Goal: Information Seeking & Learning: Learn about a topic

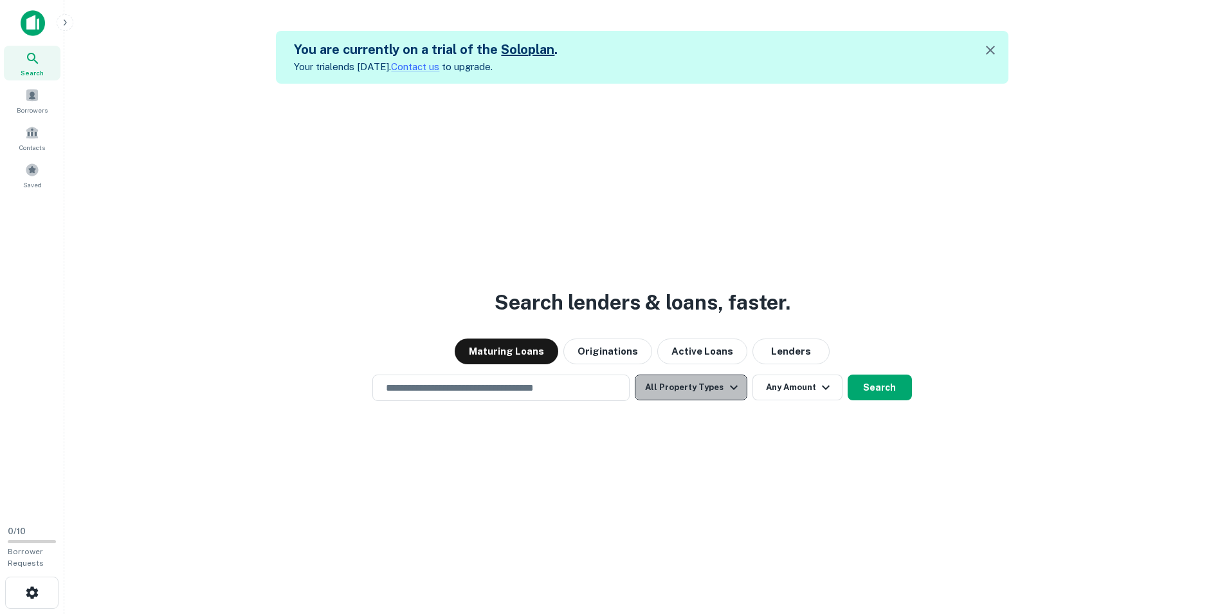
click at [704, 387] on button "All Property Types" at bounding box center [691, 387] width 112 height 26
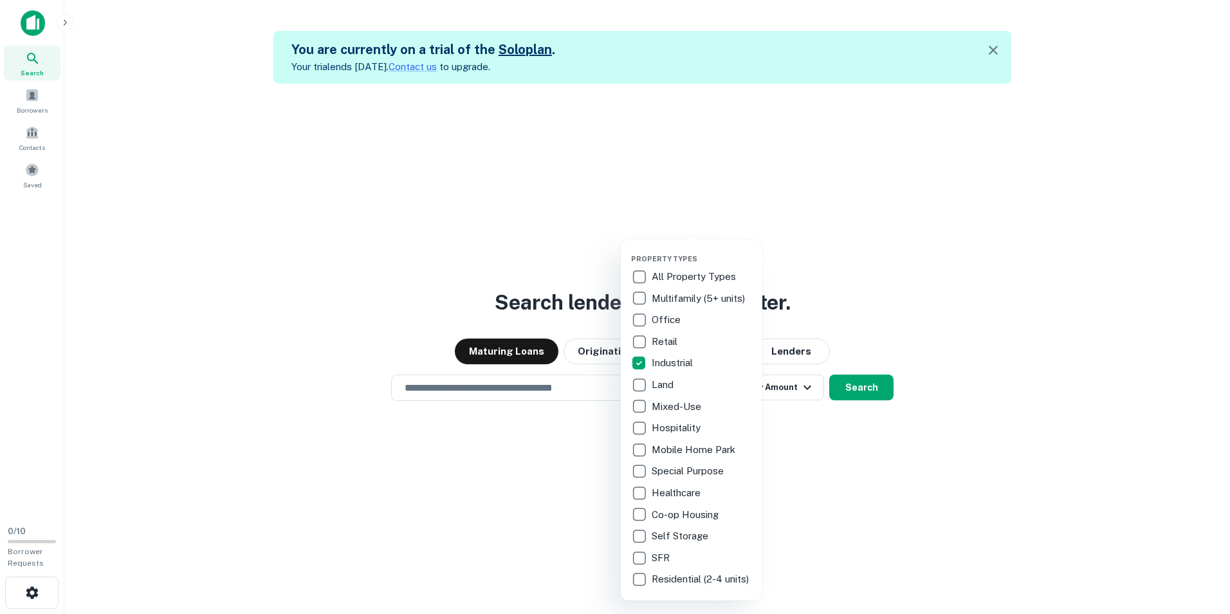
click at [558, 446] on div at bounding box center [615, 307] width 1230 height 614
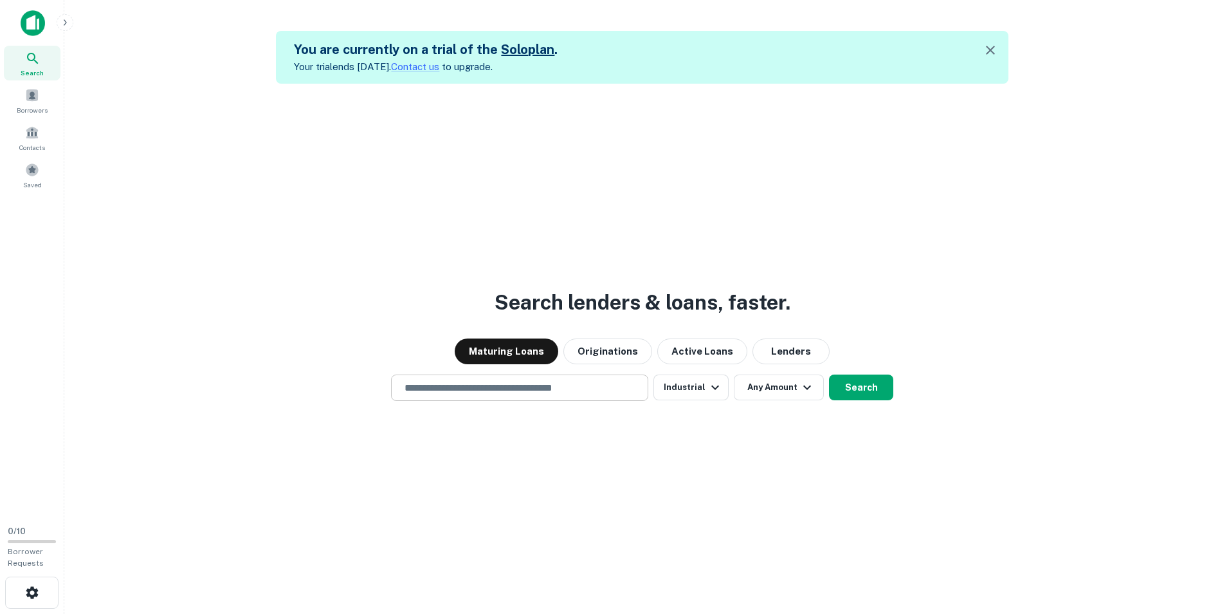
click at [450, 388] on input "text" at bounding box center [520, 387] width 246 height 15
click at [451, 389] on input "text" at bounding box center [520, 387] width 246 height 15
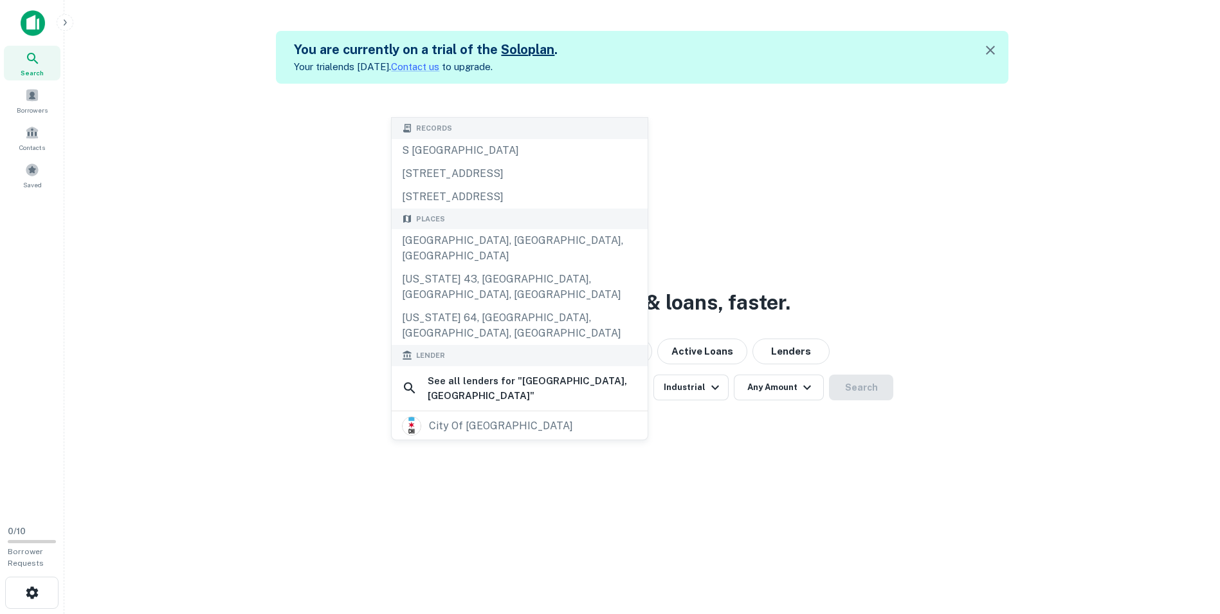
click at [751, 412] on div "**********" at bounding box center [643, 391] width 1136 height 614
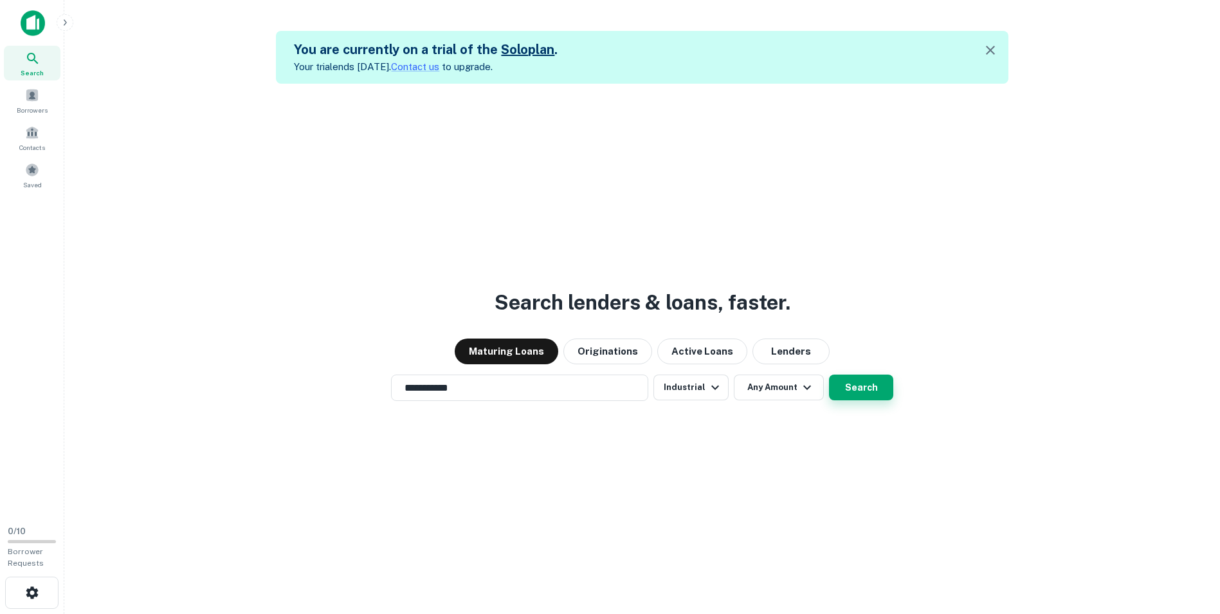
click at [863, 382] on button "Search" at bounding box center [861, 387] width 64 height 26
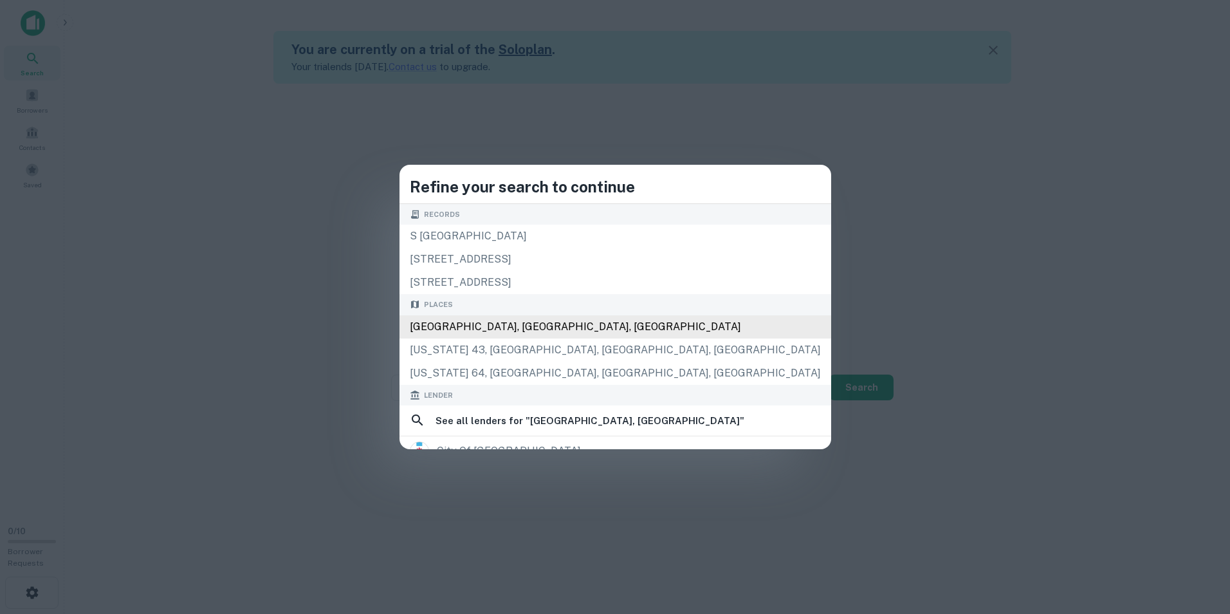
click at [519, 323] on div "[GEOGRAPHIC_DATA], [GEOGRAPHIC_DATA], [GEOGRAPHIC_DATA]" at bounding box center [616, 326] width 432 height 23
type input "**********"
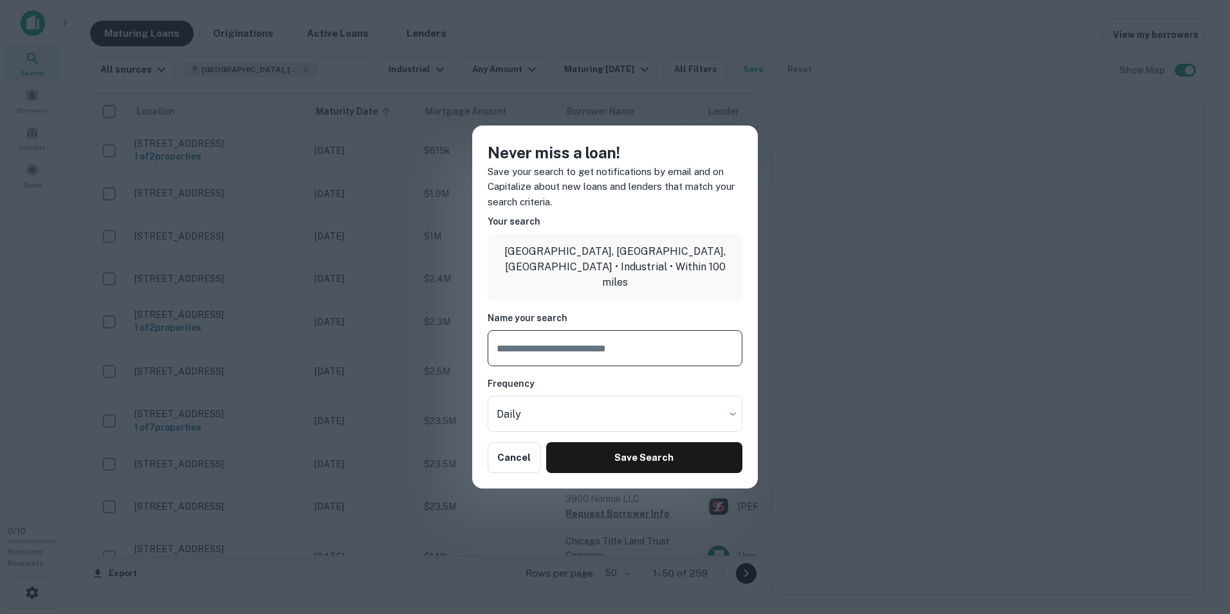
click at [546, 342] on input "text" at bounding box center [615, 348] width 255 height 36
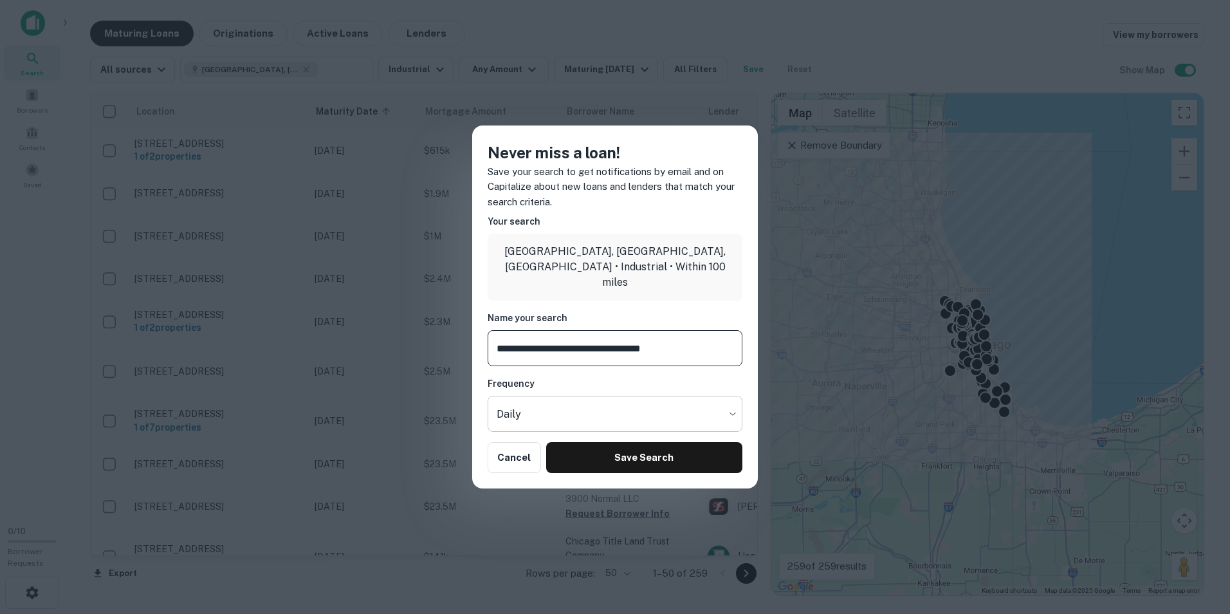
type input "**********"
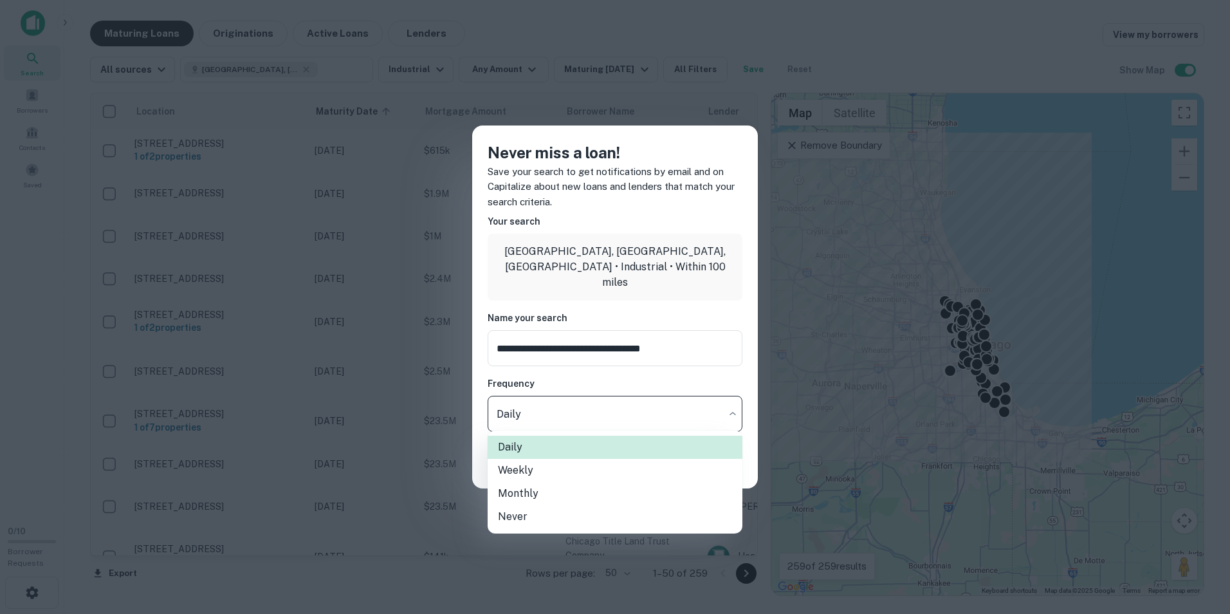
click at [563, 411] on body "Search Borrowers Contacts Saved 0 / 10 Borrower Requests Maturing Loans Origina…" at bounding box center [615, 307] width 1230 height 614
click at [529, 474] on li "Weekly" at bounding box center [615, 470] width 255 height 23
type input "******"
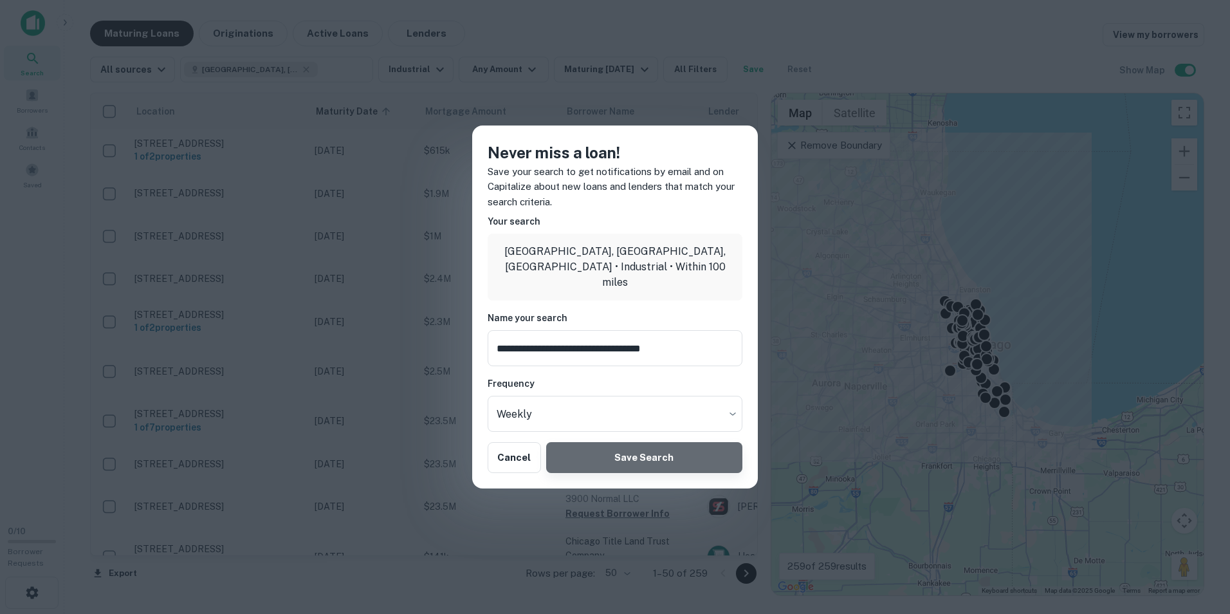
click at [614, 461] on button "Save Search" at bounding box center [644, 457] width 196 height 31
click at [447, 427] on div "Never miss a loan! Save your search to get notifications by email and on Capita…" at bounding box center [615, 307] width 1230 height 614
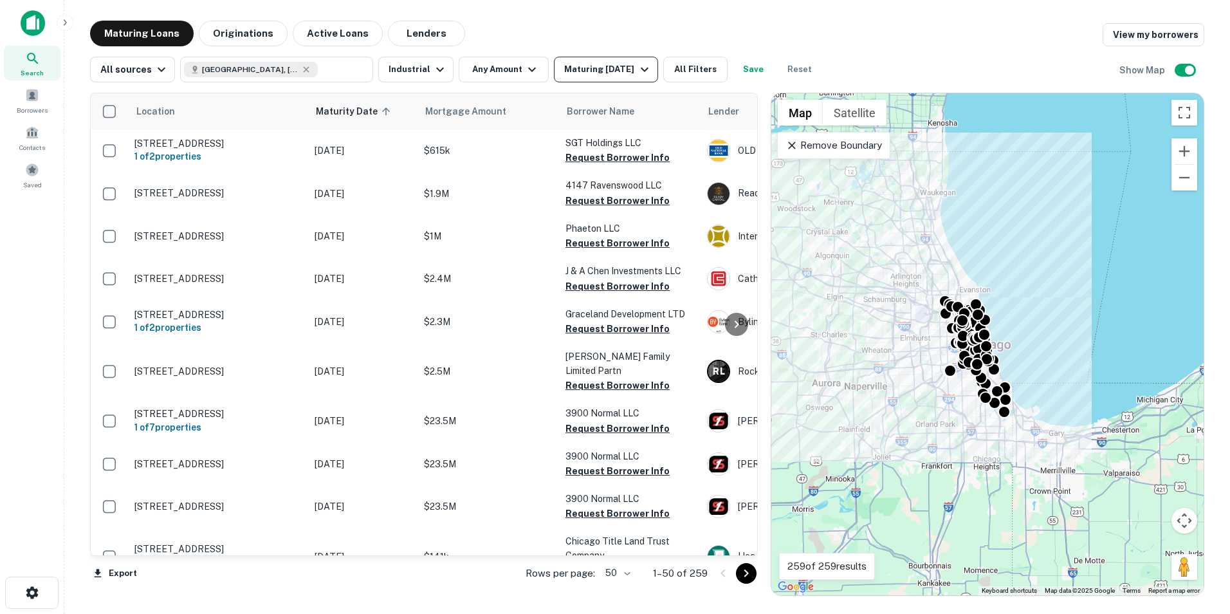
click at [613, 71] on div "Maturing [DATE]" at bounding box center [607, 69] width 87 height 15
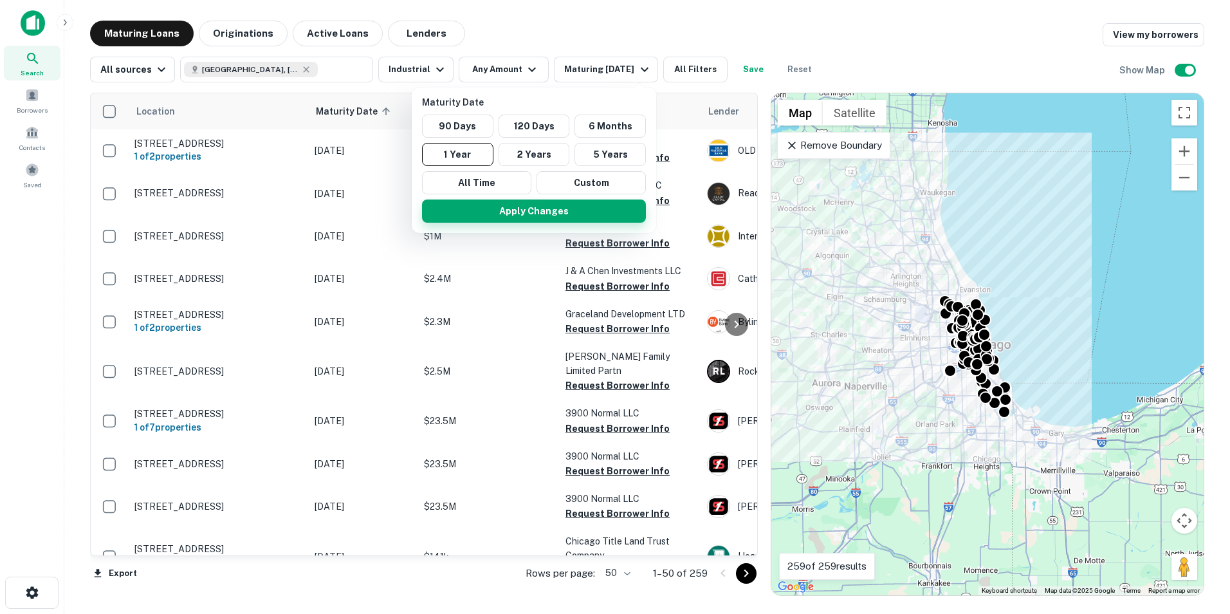
click at [523, 211] on button "Apply Changes" at bounding box center [534, 210] width 224 height 23
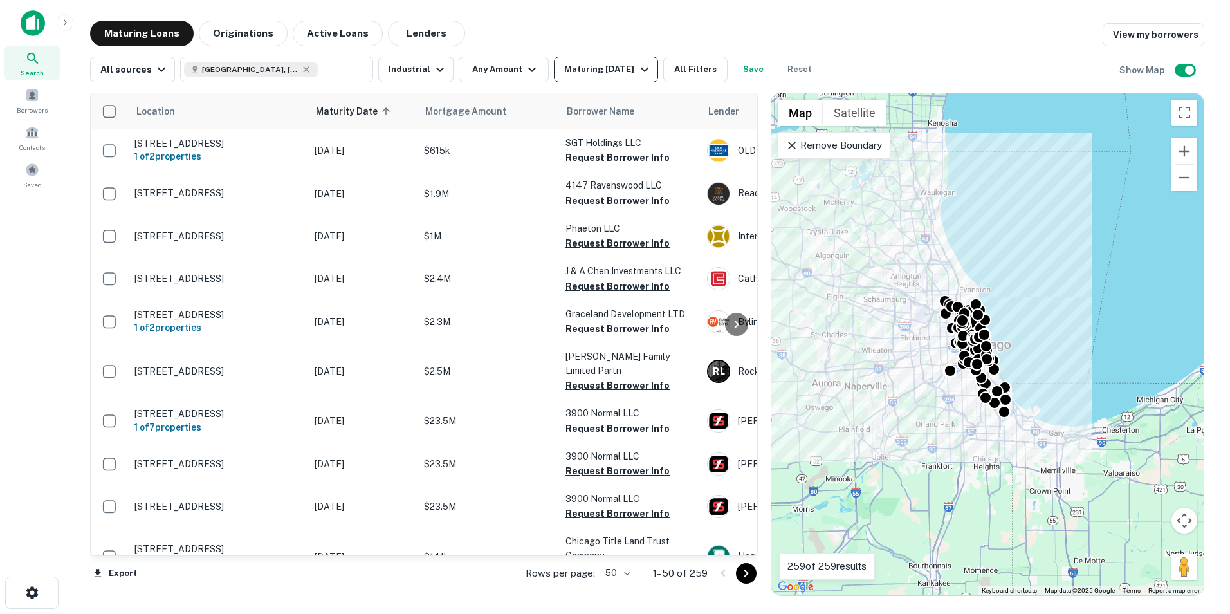
click at [612, 68] on div "Maturing [DATE]" at bounding box center [607, 69] width 87 height 15
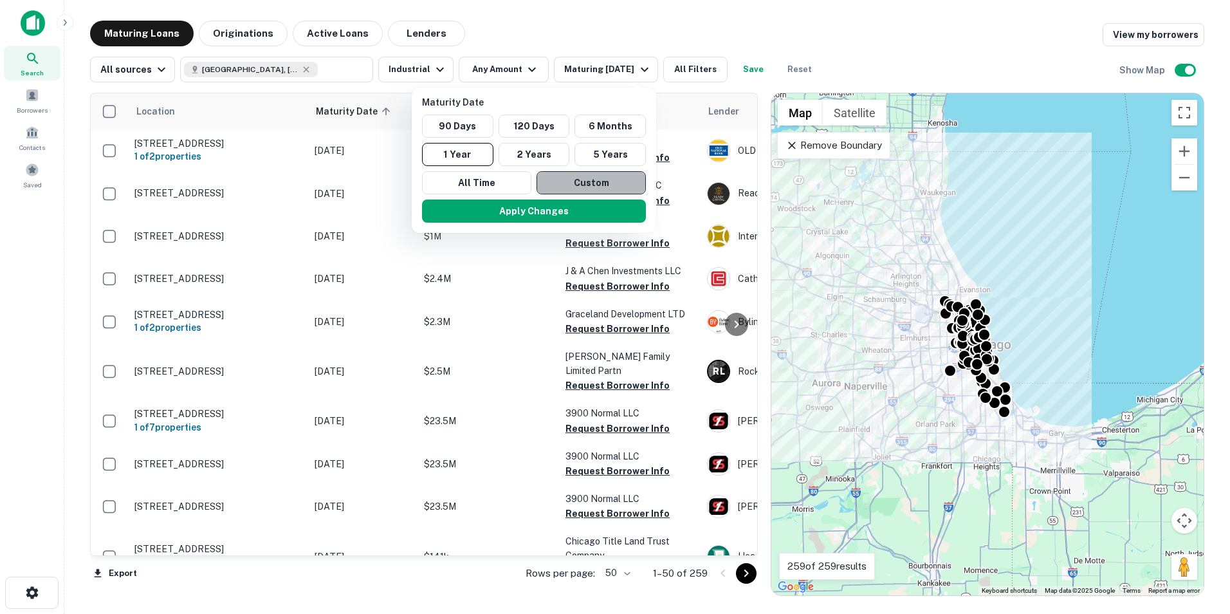
click at [589, 186] on button "Custom" at bounding box center [591, 182] width 109 height 23
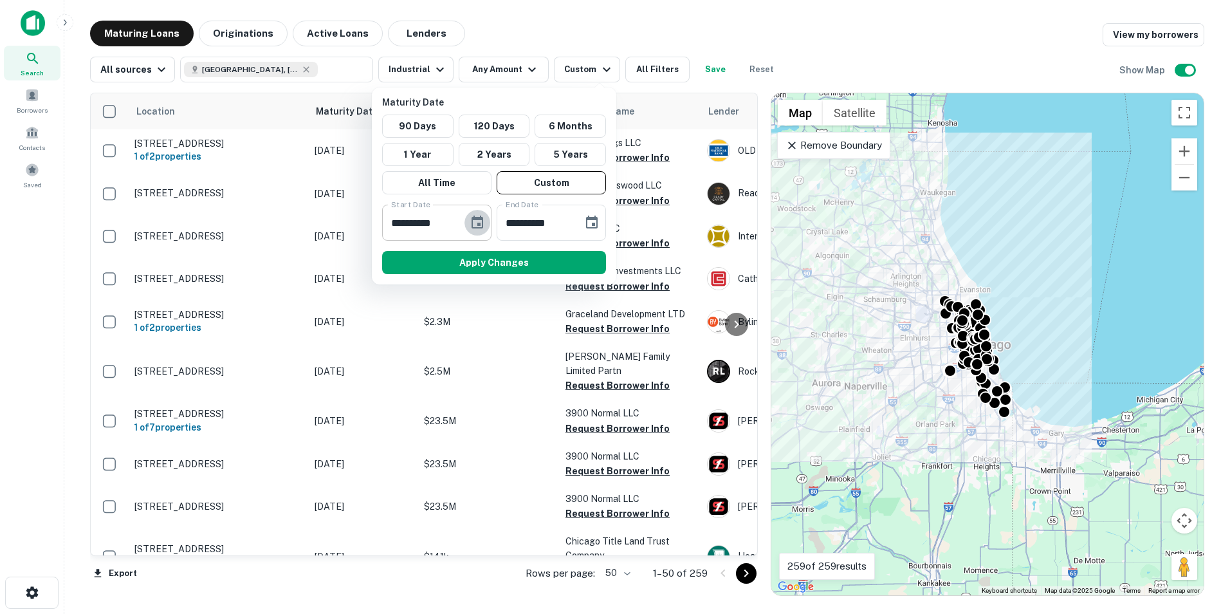
click at [479, 223] on icon "Choose date, selected date is Feb 27, 2025" at bounding box center [478, 222] width 12 height 13
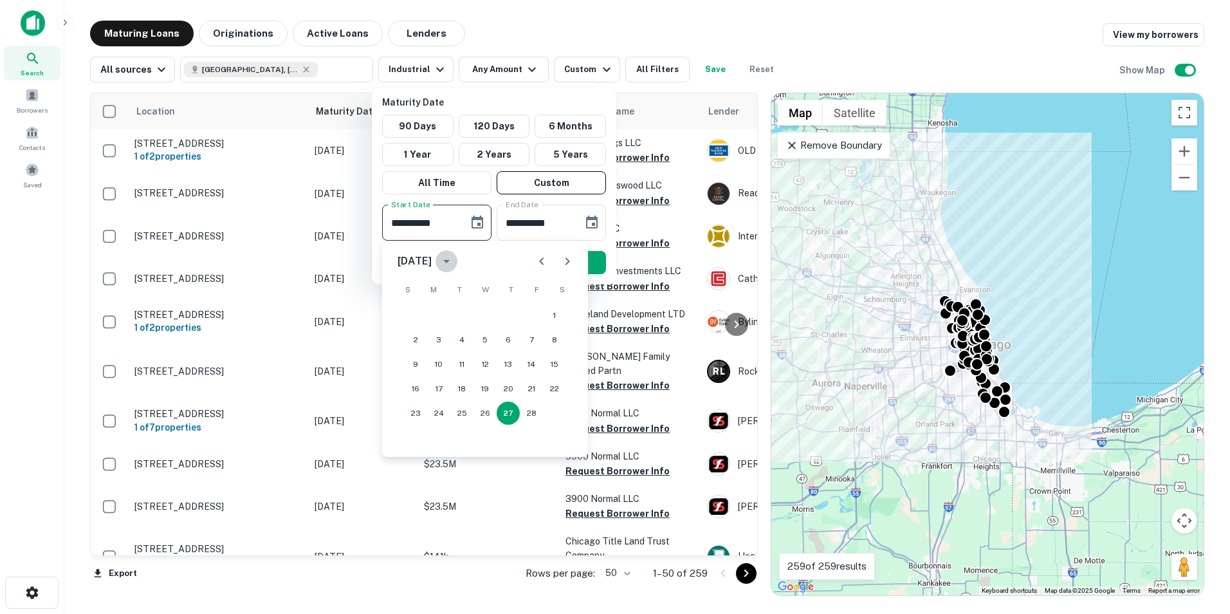
click at [450, 261] on icon "calendar view is open, switch to year view" at bounding box center [446, 261] width 6 height 3
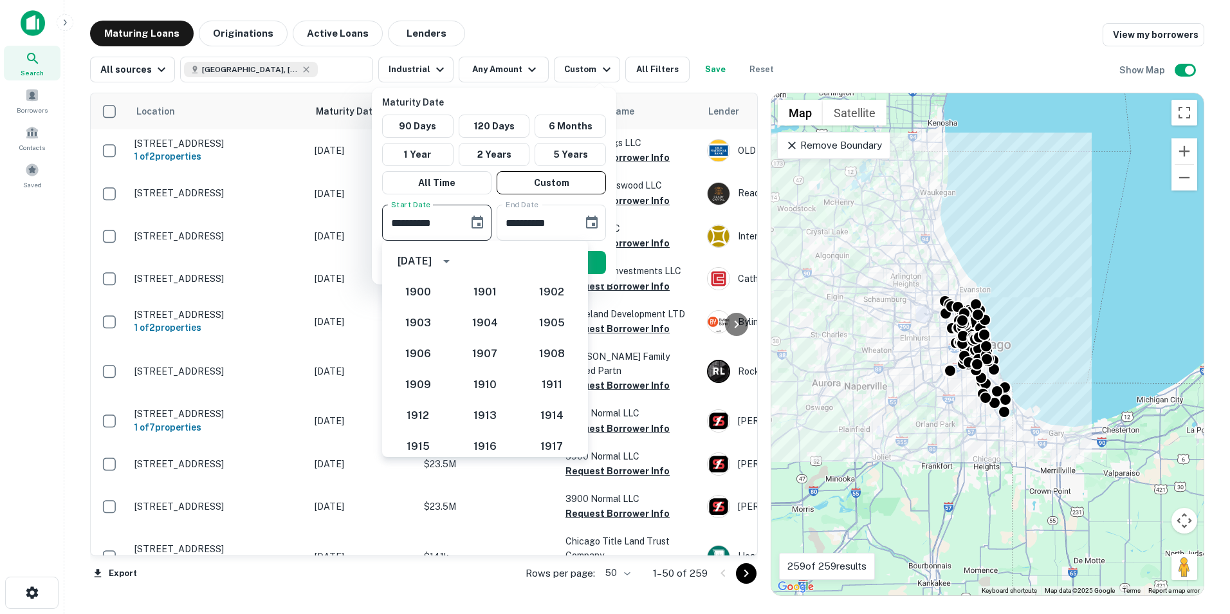
scroll to position [1192, 0]
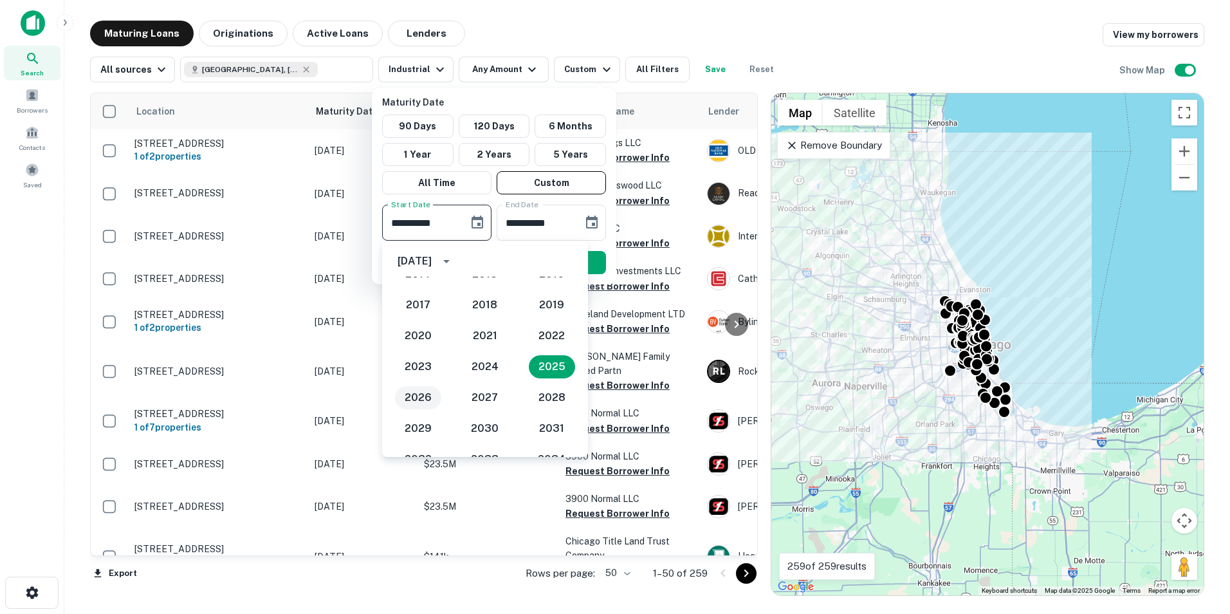
click at [416, 395] on button "2026" at bounding box center [418, 397] width 46 height 23
type input "**********"
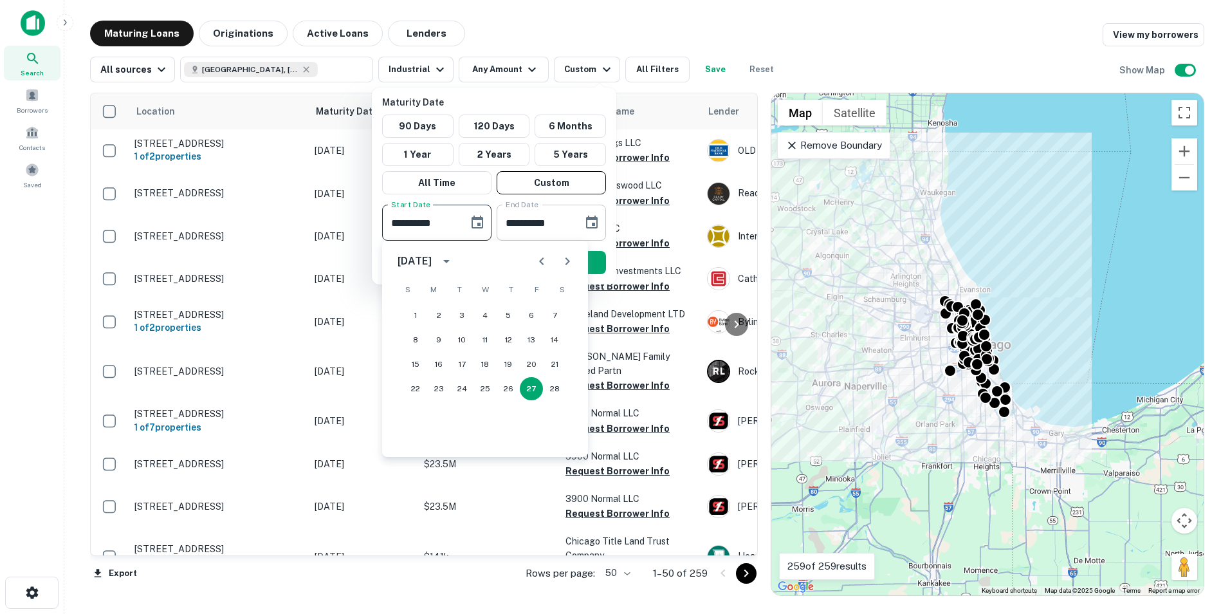
click at [529, 223] on input "**********" at bounding box center [535, 223] width 77 height 36
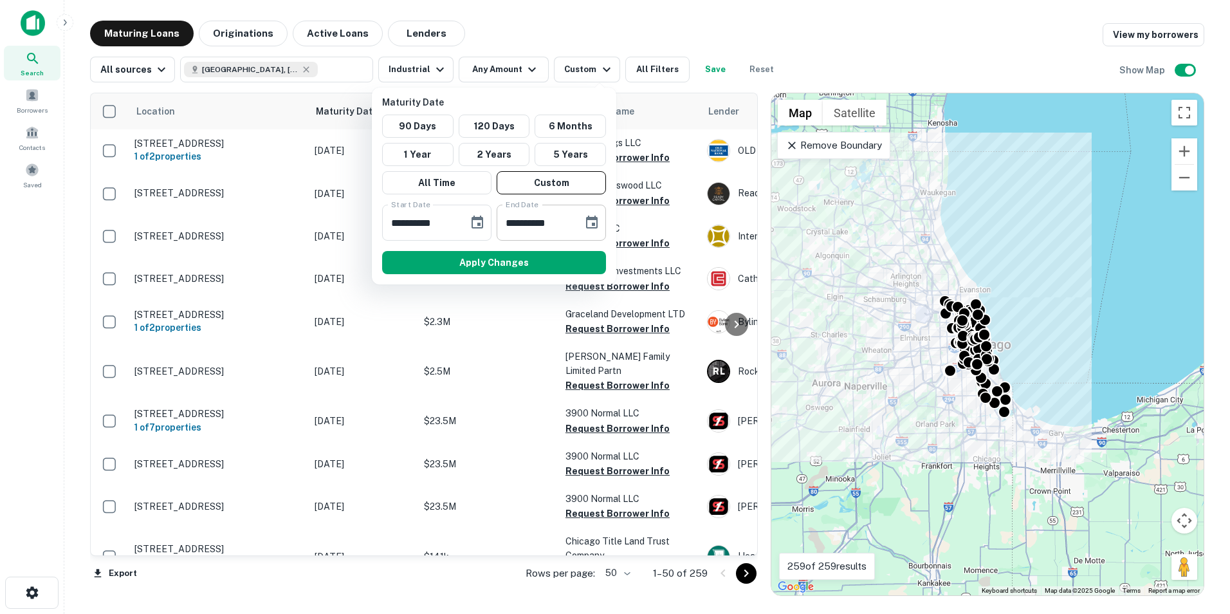
click at [592, 221] on icon "Choose date, selected date is Aug 26, 2025" at bounding box center [591, 222] width 15 height 15
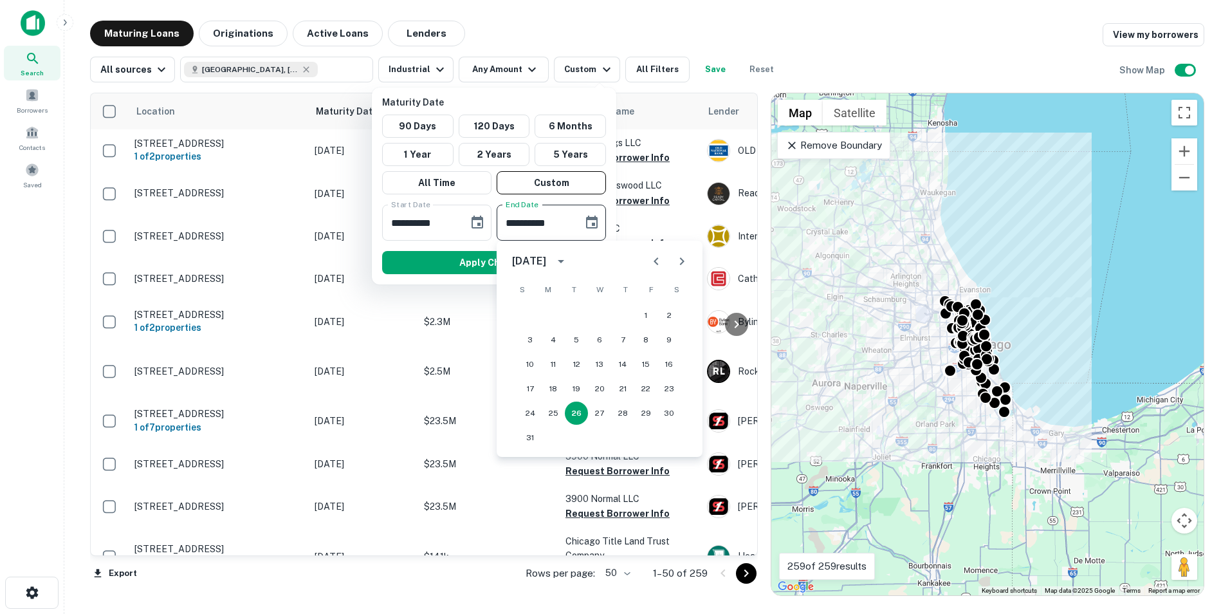
click at [564, 261] on icon "calendar view is open, switch to year view" at bounding box center [561, 261] width 6 height 3
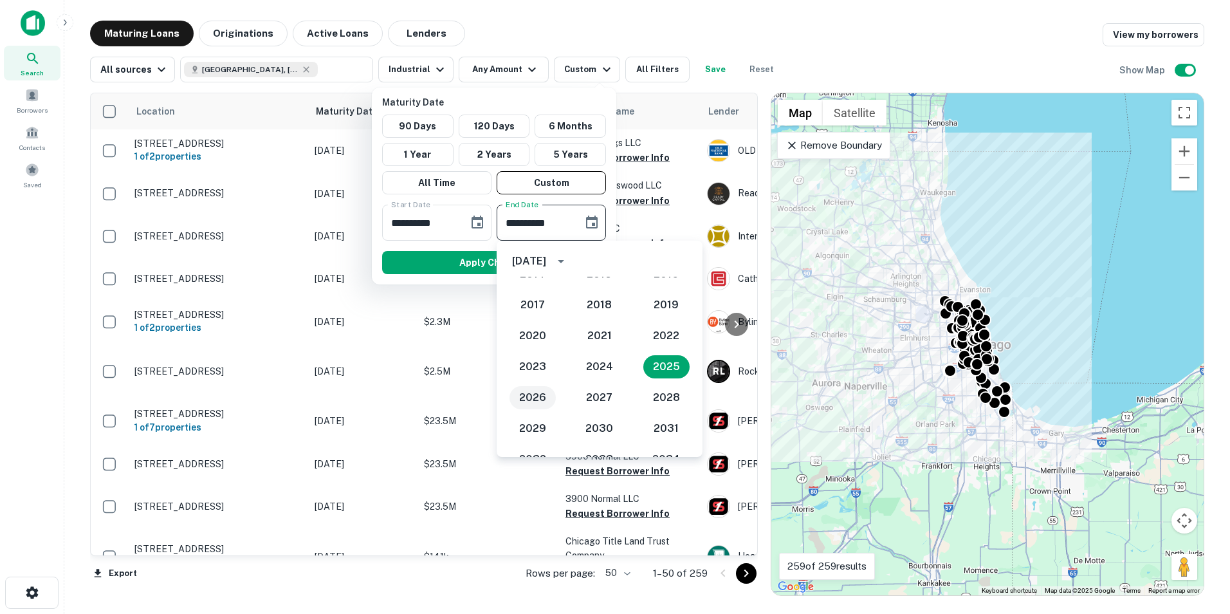
click at [535, 397] on button "2026" at bounding box center [533, 397] width 46 height 23
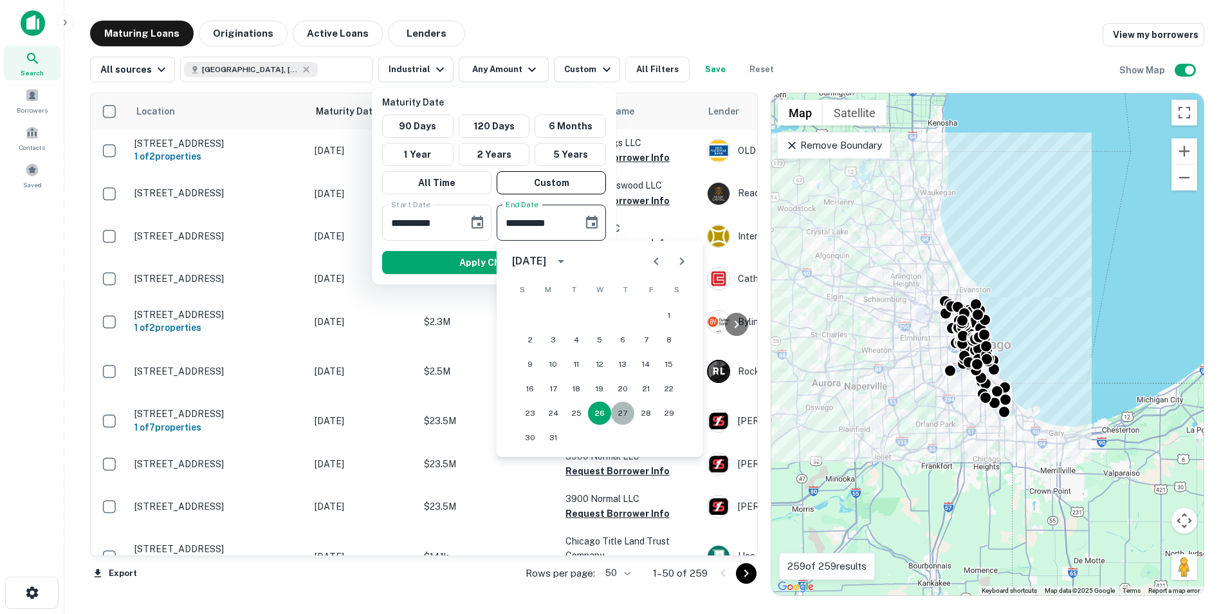
click at [622, 414] on button "27" at bounding box center [622, 412] width 23 height 23
type input "**********"
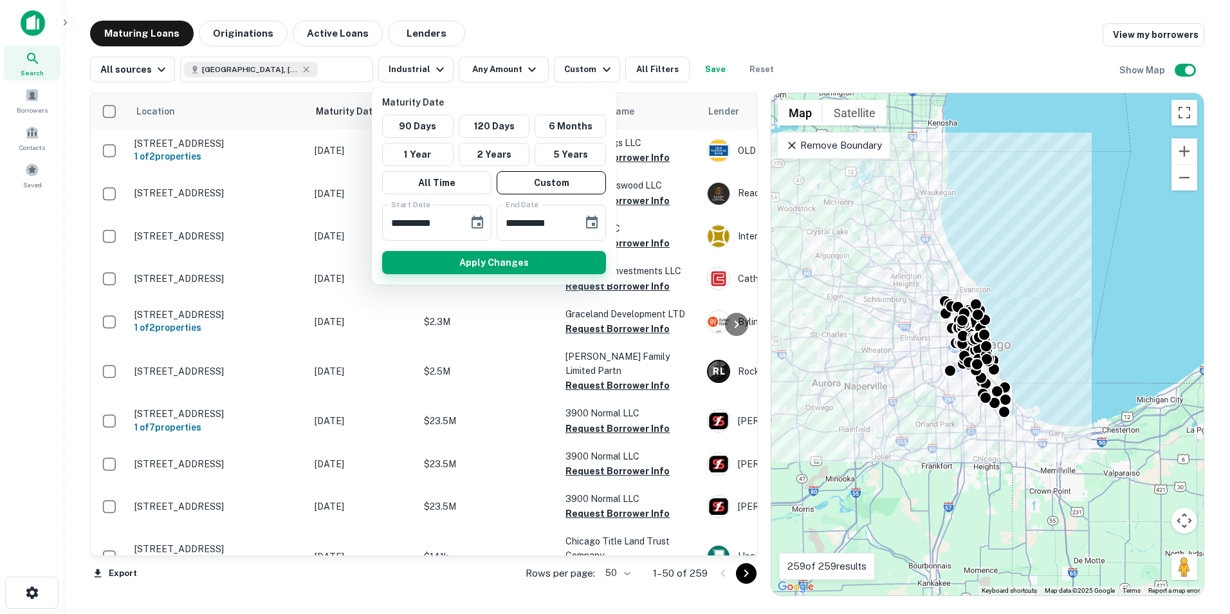
click at [484, 260] on button "Apply Changes" at bounding box center [494, 262] width 224 height 23
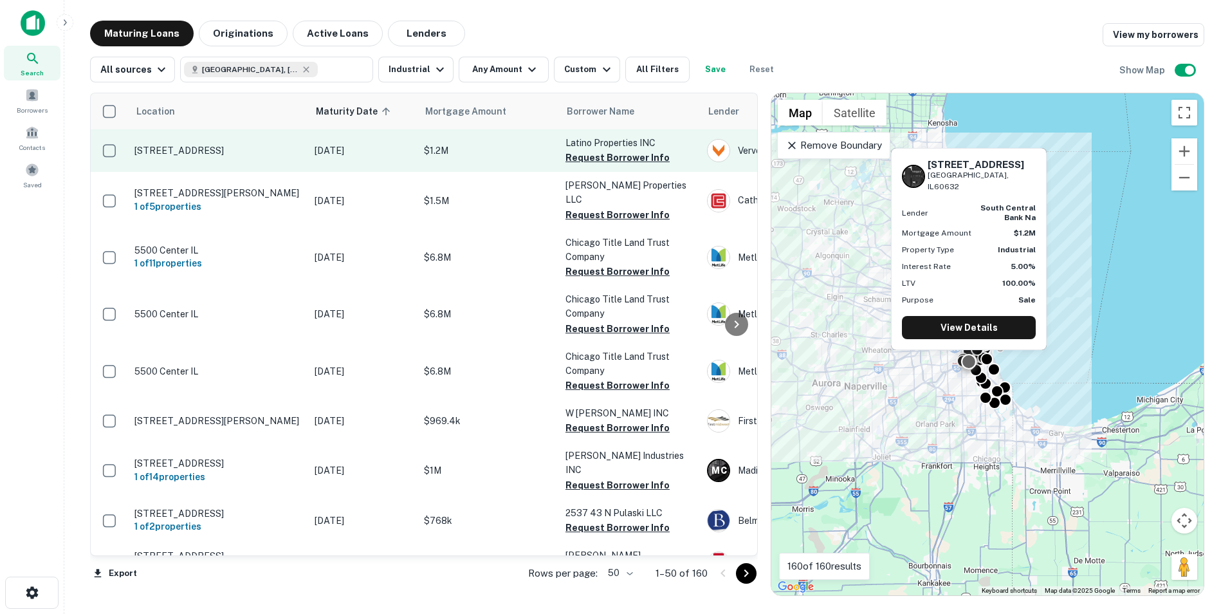
click at [174, 149] on p "[STREET_ADDRESS]" at bounding box center [217, 151] width 167 height 12
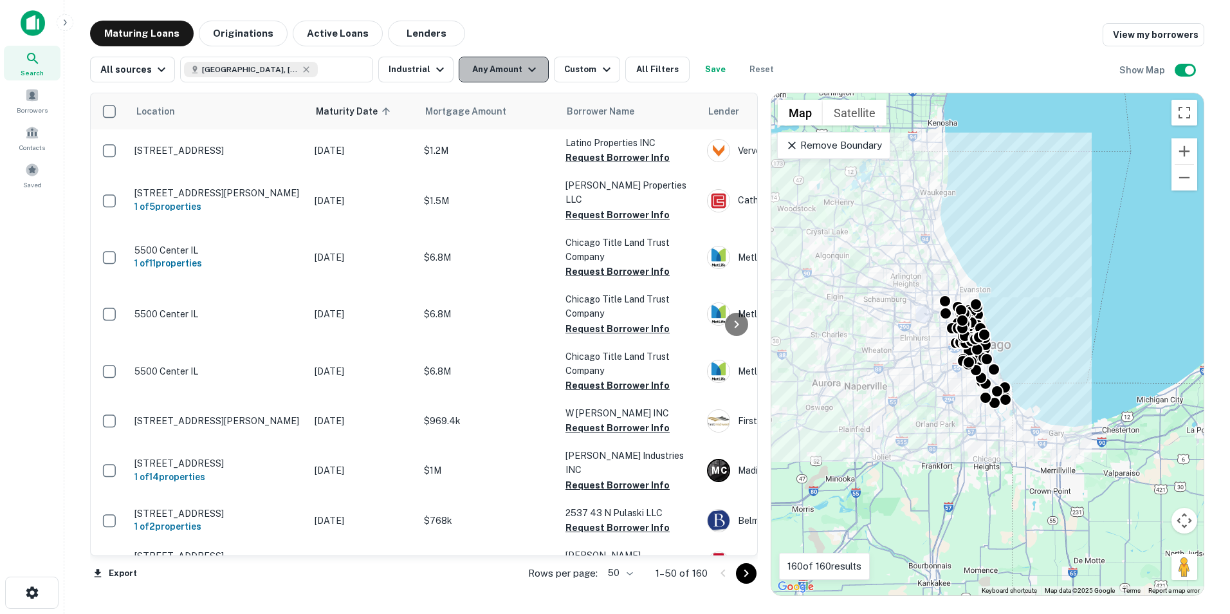
click at [506, 71] on button "Any Amount" at bounding box center [504, 70] width 90 height 26
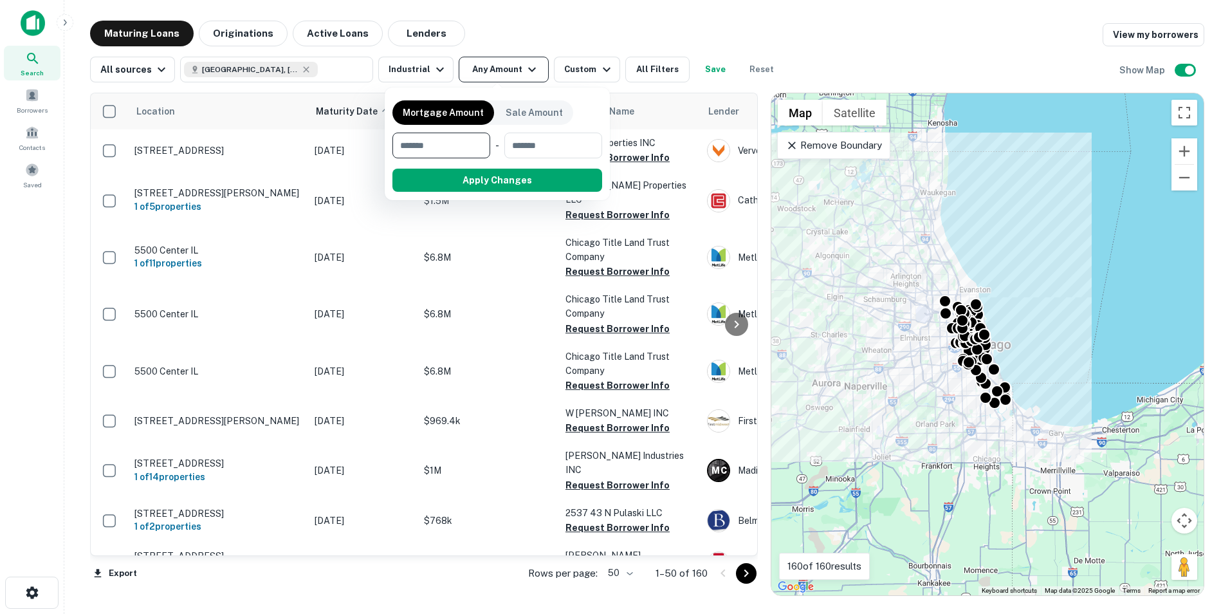
click at [506, 71] on div at bounding box center [615, 307] width 1230 height 614
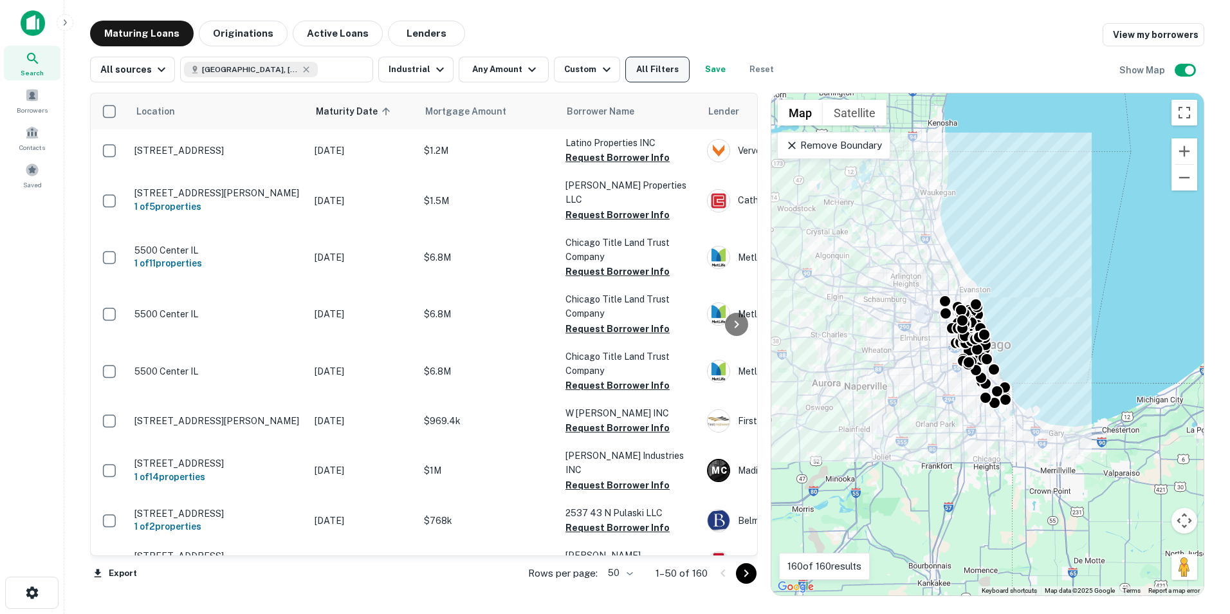
click at [651, 69] on button "All Filters" at bounding box center [657, 70] width 64 height 26
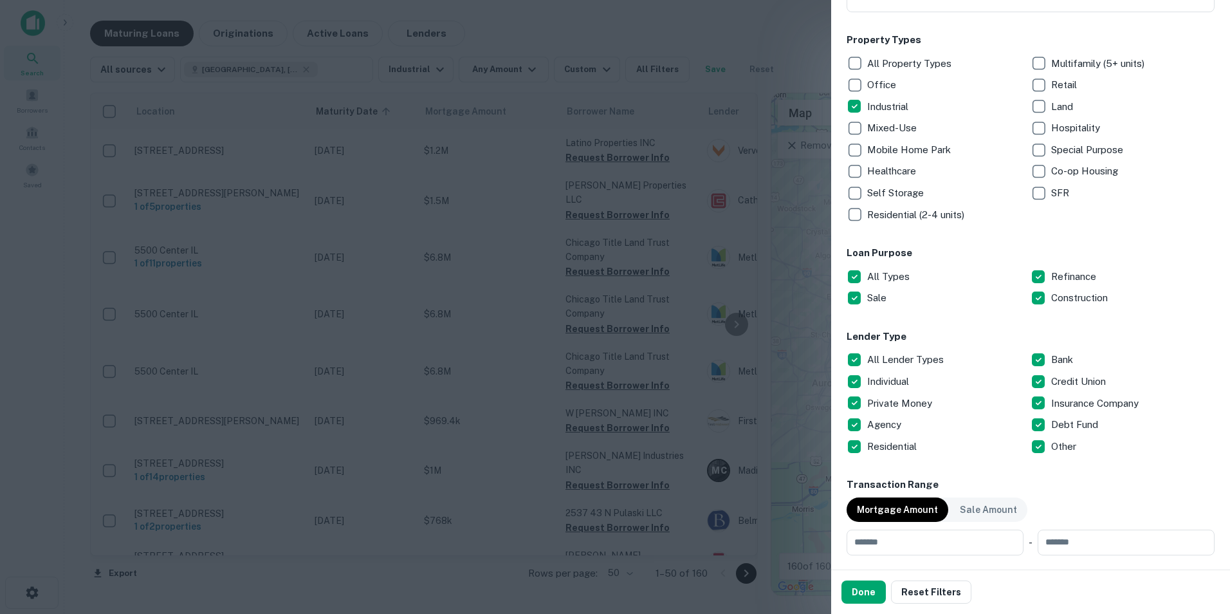
scroll to position [193, 0]
click at [856, 595] on button "Done" at bounding box center [864, 591] width 44 height 23
